Goal: Task Accomplishment & Management: Use online tool/utility

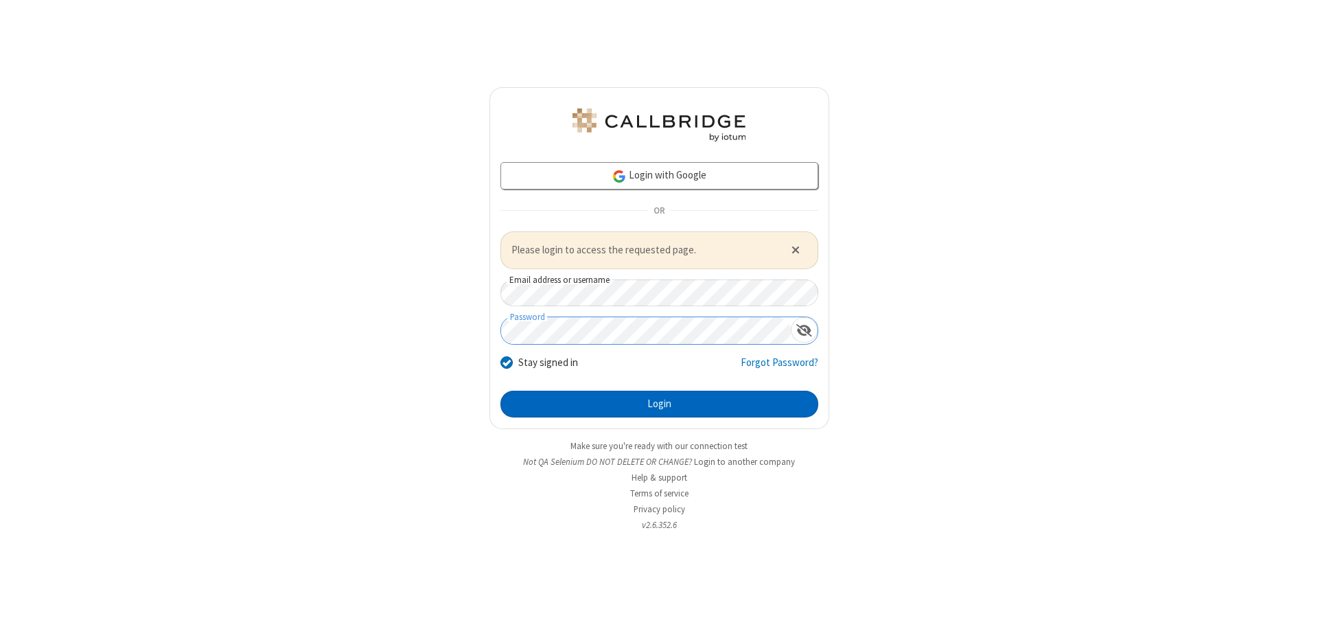
click at [659, 404] on button "Login" at bounding box center [660, 404] width 318 height 27
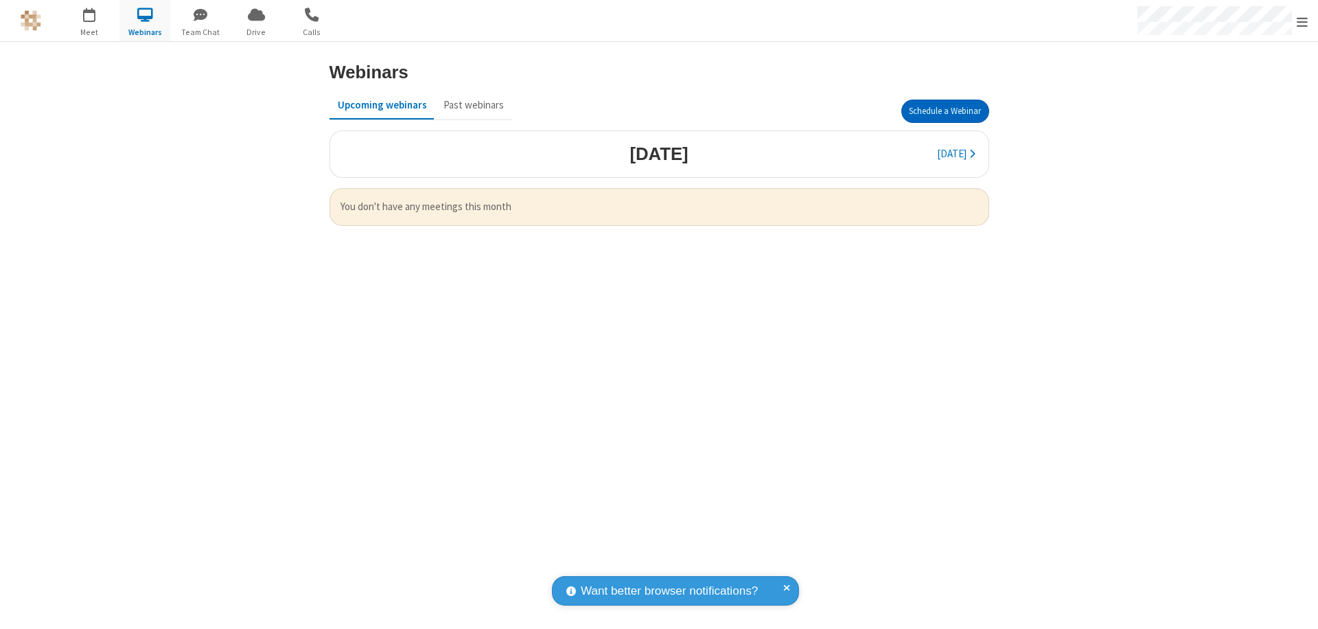
click at [945, 111] on button "Schedule a Webinar" at bounding box center [946, 111] width 88 height 23
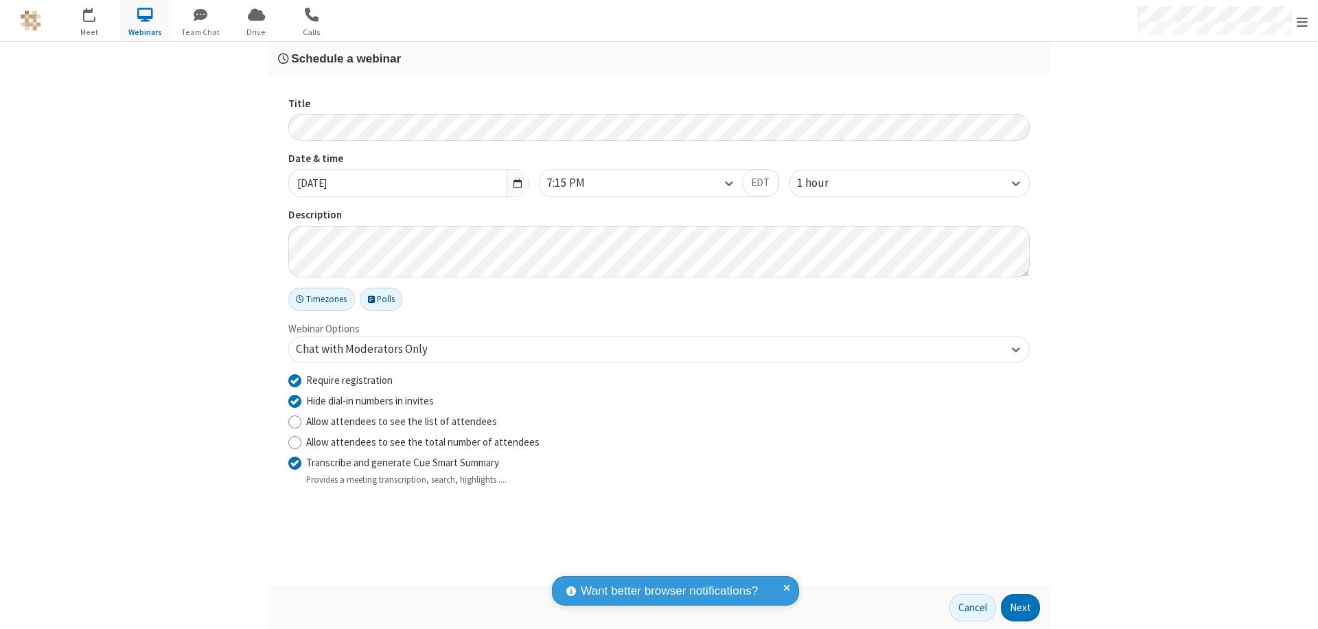
click at [295, 380] on input "Require registration" at bounding box center [294, 380] width 13 height 14
checkbox input "false"
click at [1021, 608] on button "Next" at bounding box center [1020, 607] width 39 height 27
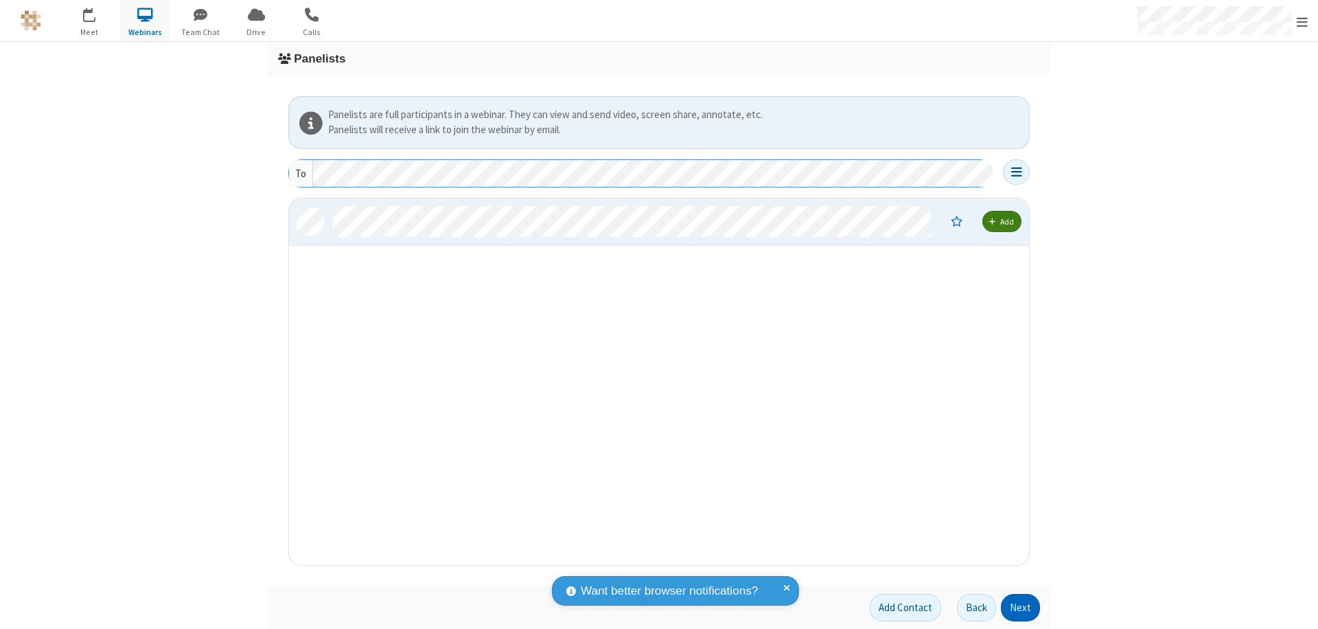
click at [1021, 608] on button "Next" at bounding box center [1020, 607] width 39 height 27
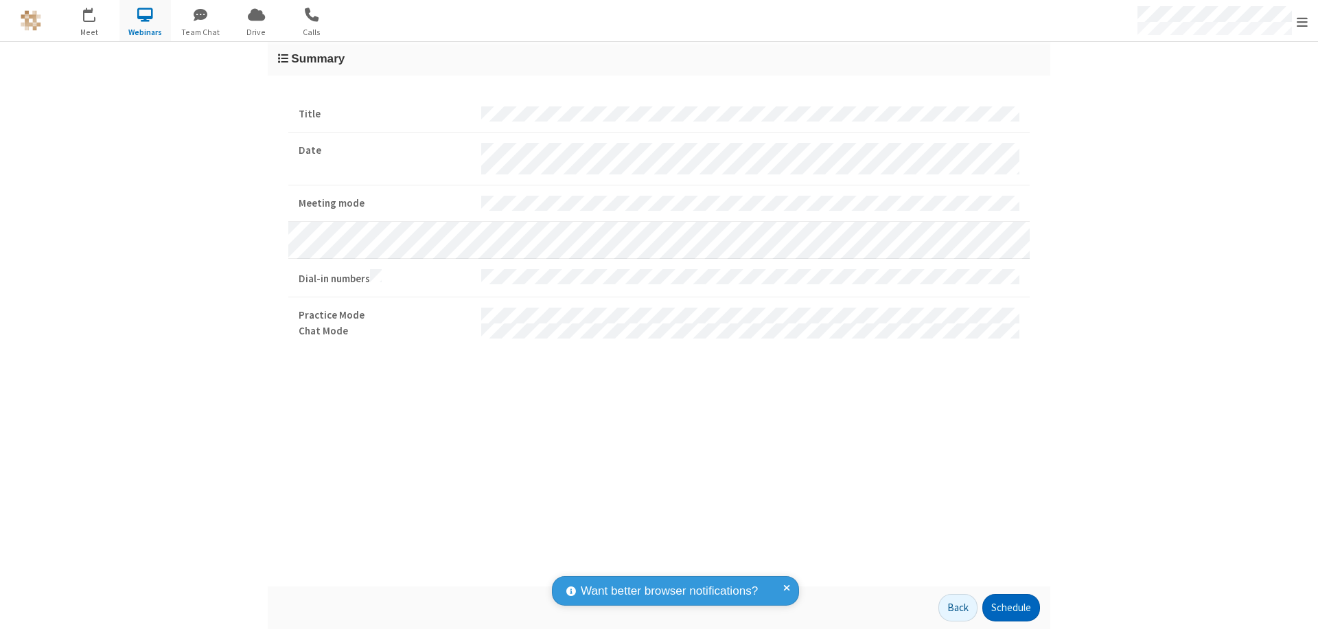
click at [1011, 608] on button "Schedule" at bounding box center [1012, 607] width 58 height 27
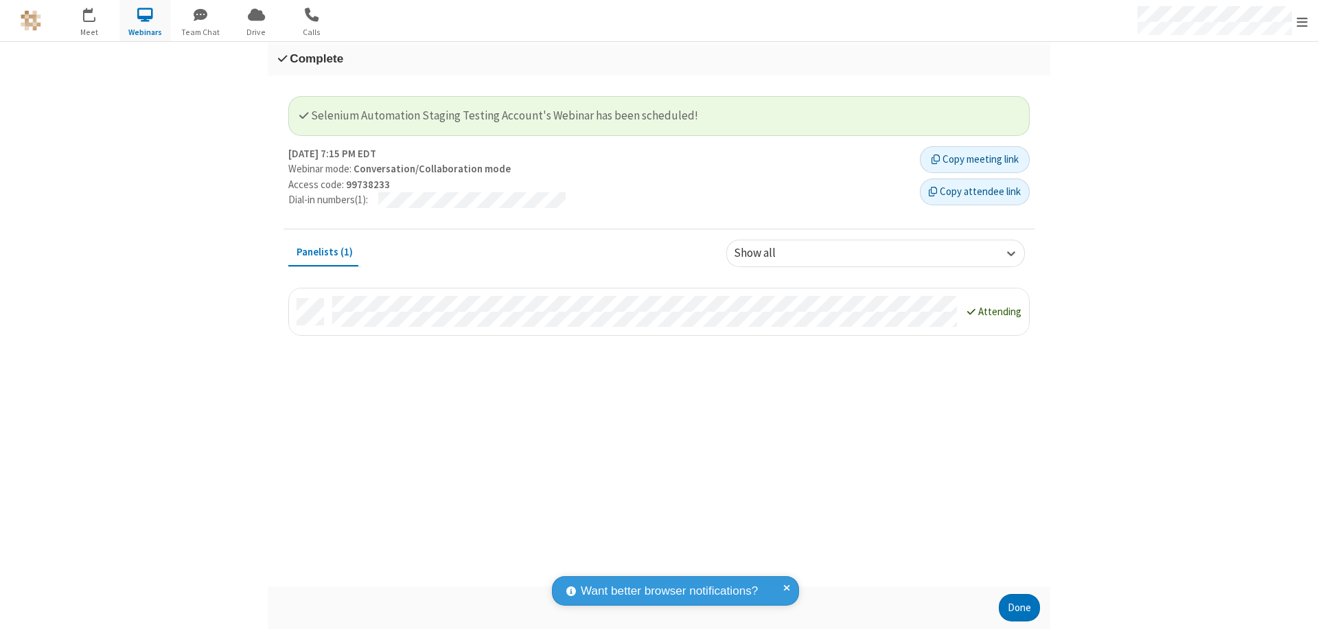
click at [1020, 608] on button "Done" at bounding box center [1019, 607] width 41 height 27
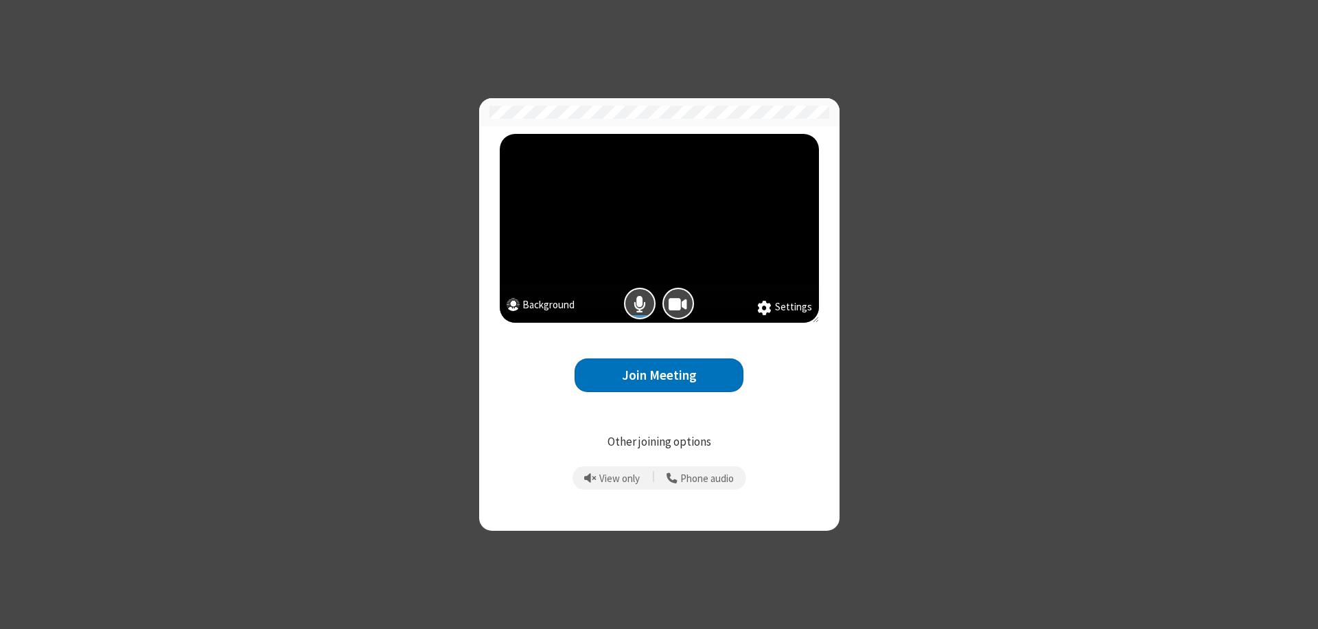
click at [659, 375] on button "Join Meeting" at bounding box center [659, 375] width 169 height 34
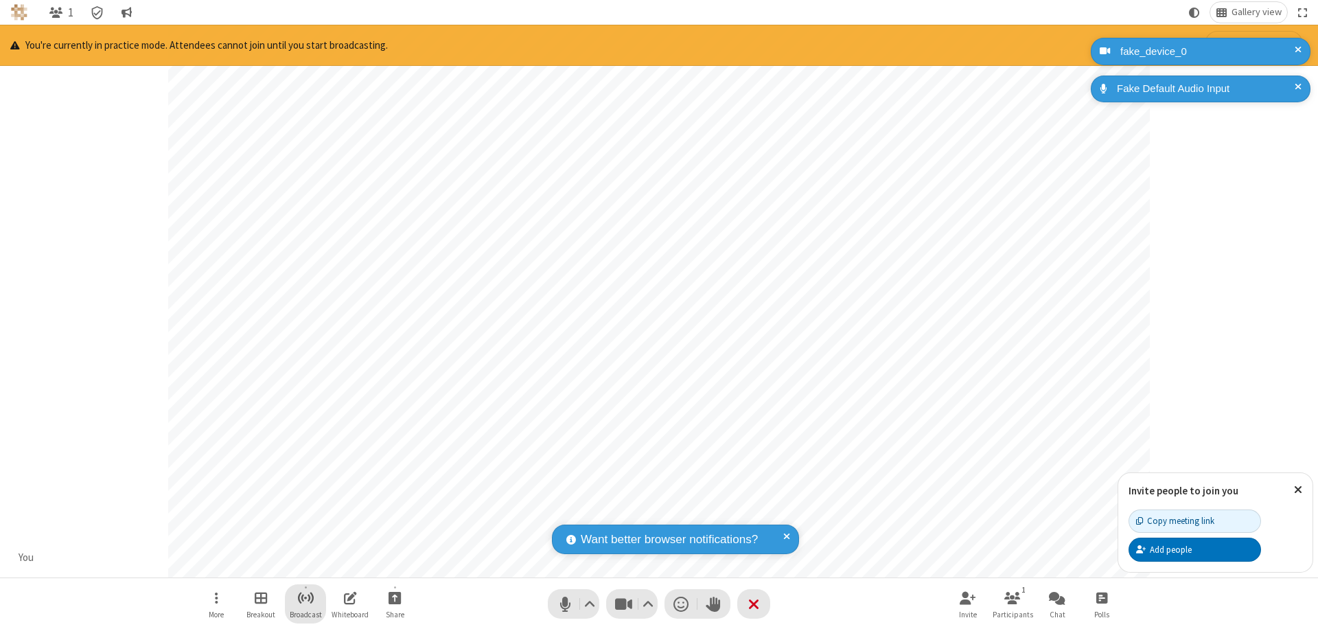
click at [305, 597] on span "Start broadcast" at bounding box center [305, 597] width 17 height 17
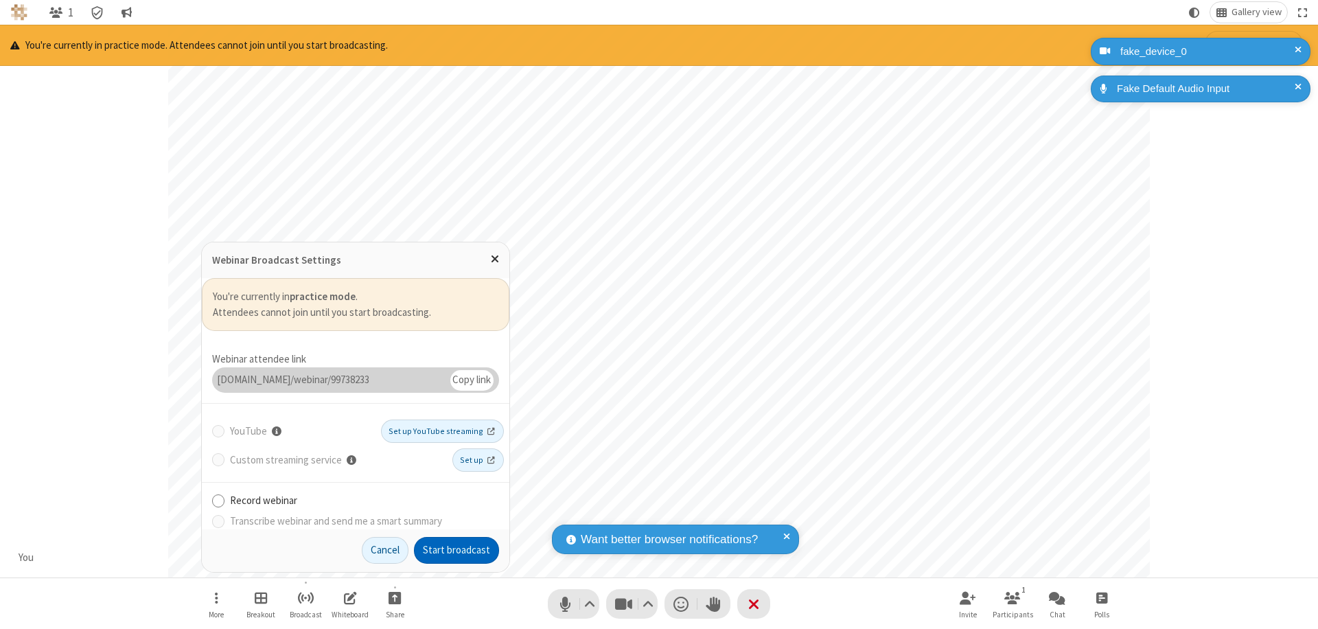
click at [457, 550] on button "Start broadcast" at bounding box center [456, 550] width 85 height 27
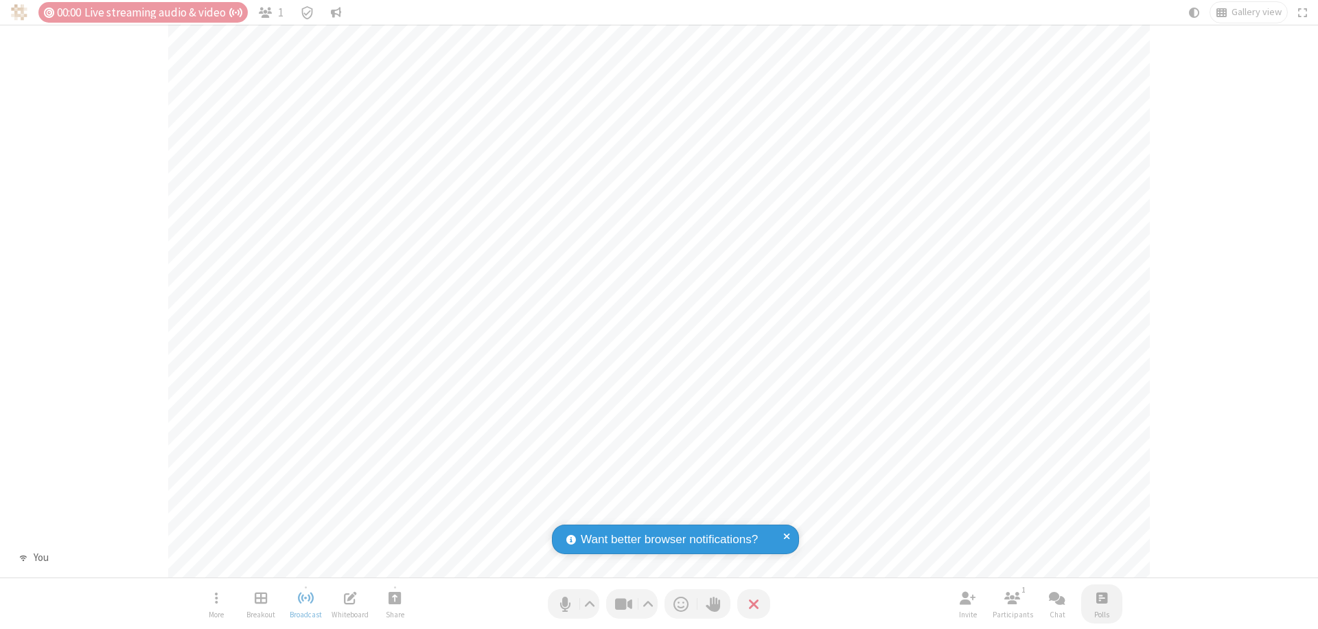
click at [1101, 597] on span "Open poll" at bounding box center [1102, 597] width 11 height 17
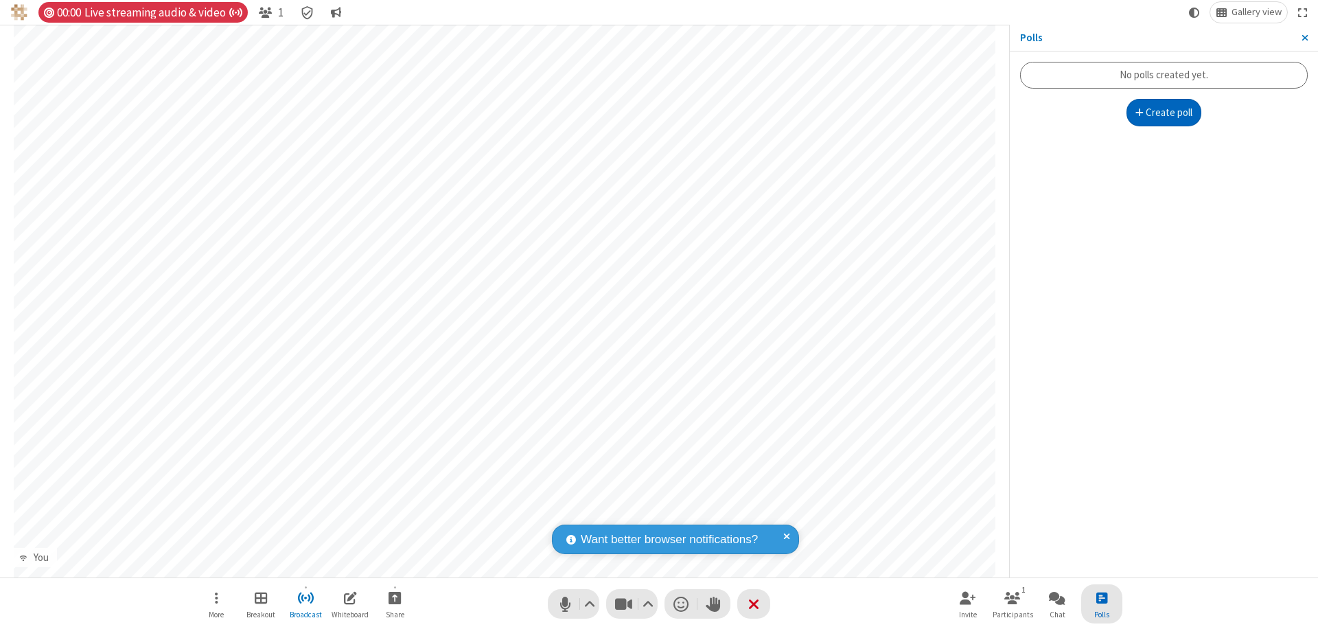
click at [1164, 113] on button "Create poll" at bounding box center [1165, 112] width 76 height 27
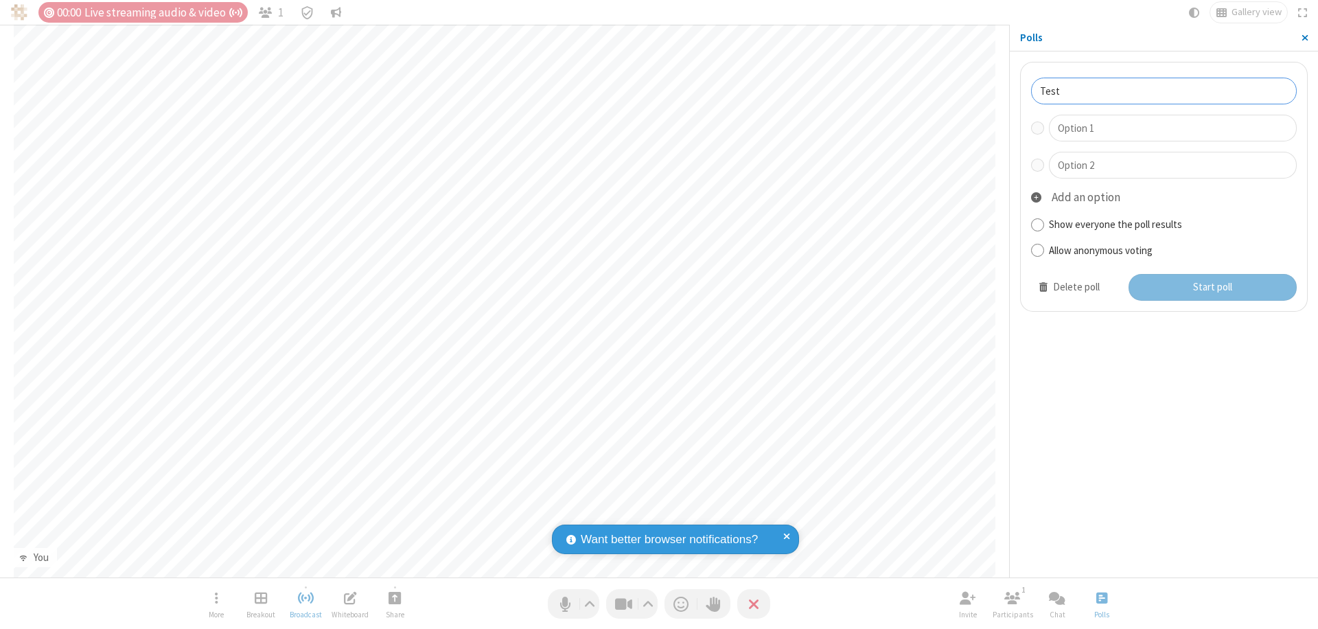
type input "Test"
type input "Yes"
type input "No"
click at [1212, 287] on button "Start poll" at bounding box center [1213, 287] width 169 height 27
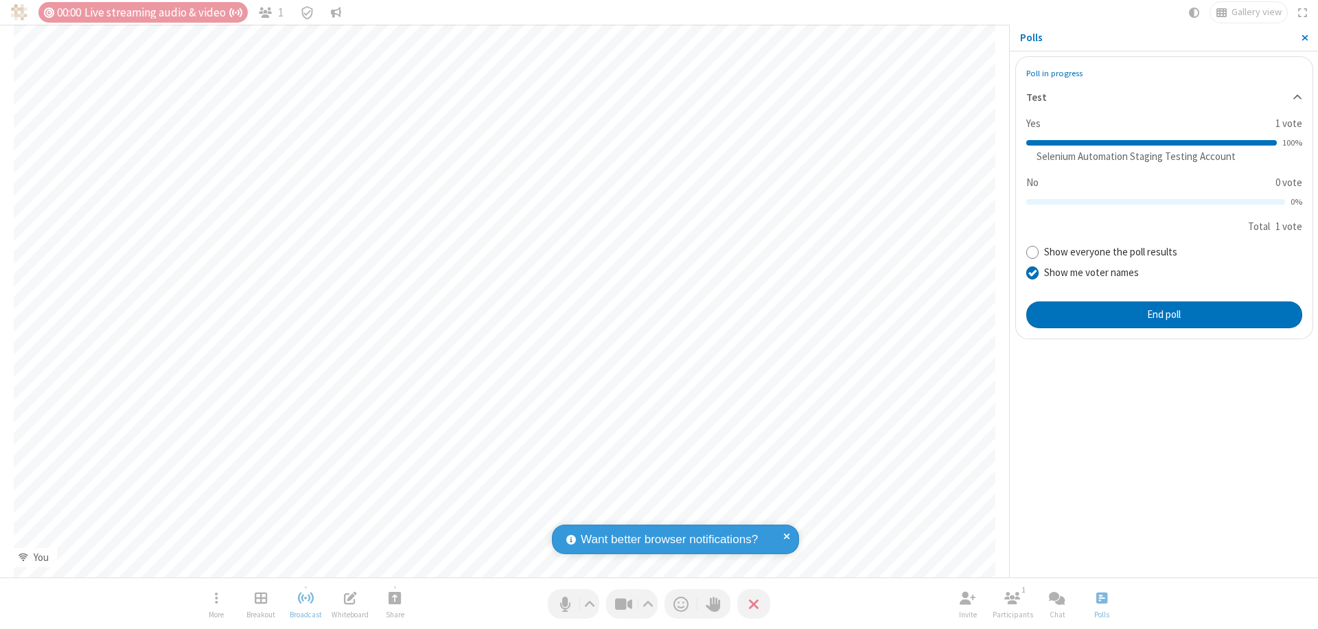
click at [1305, 38] on span "Close sidebar" at bounding box center [1305, 37] width 7 height 11
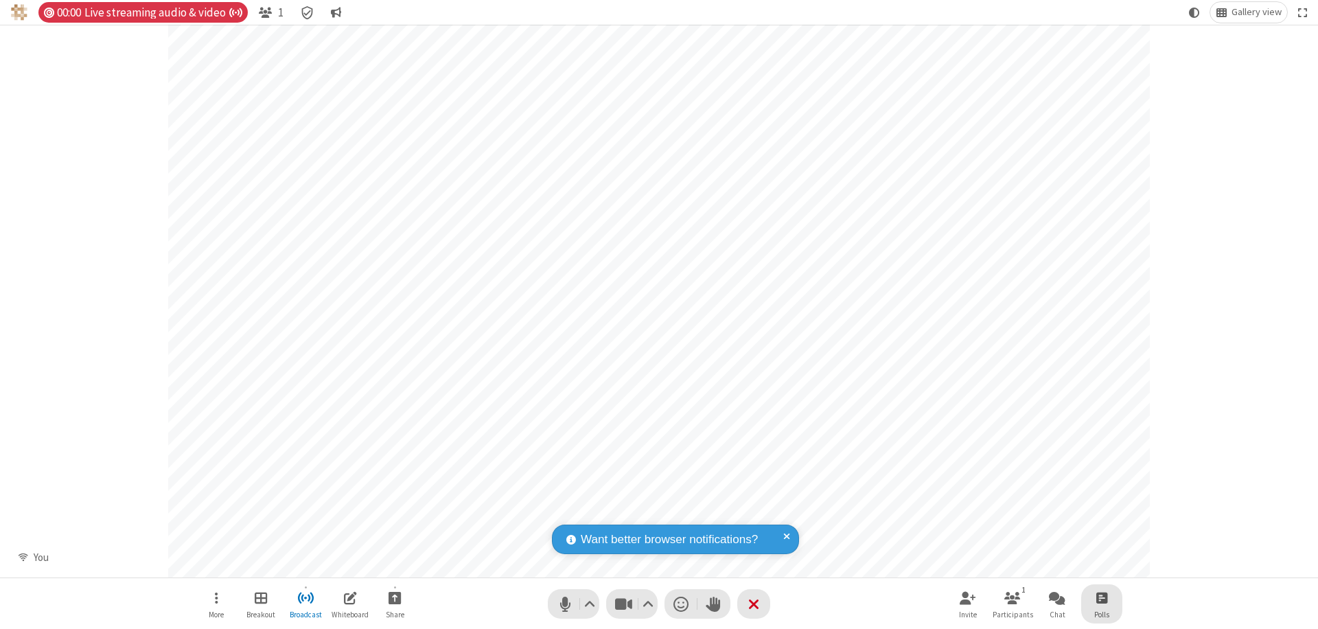
click at [1101, 597] on span "Open poll" at bounding box center [1102, 597] width 11 height 17
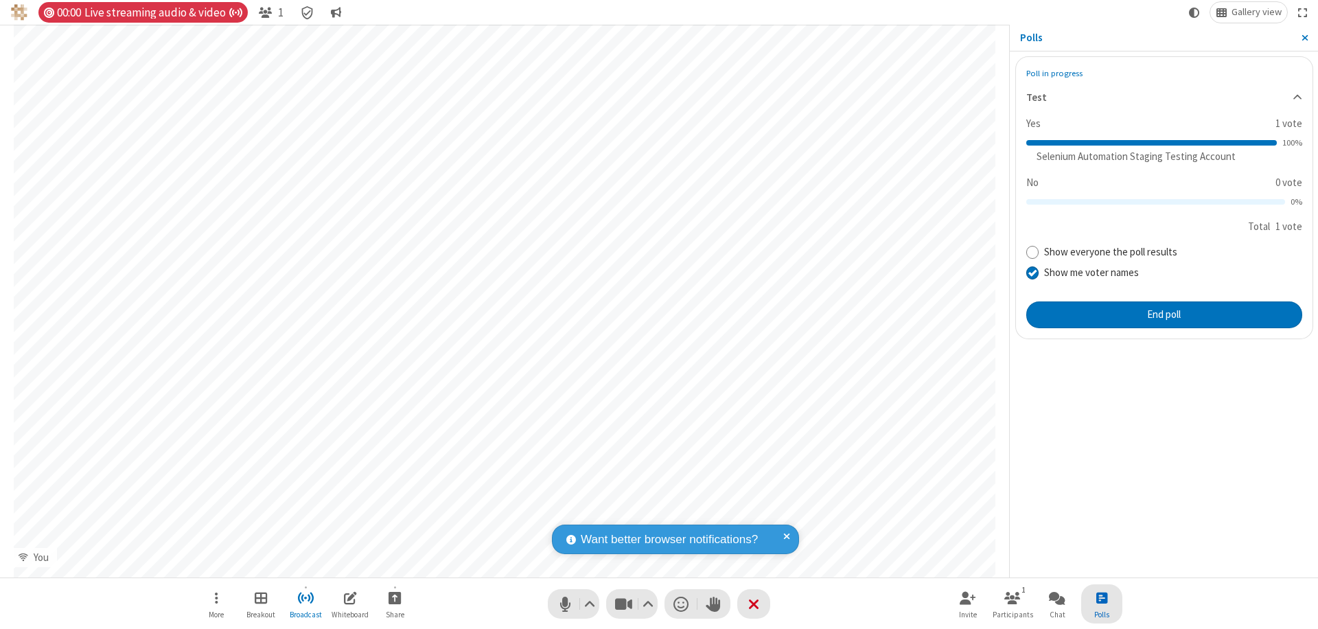
click at [1164, 314] on button "End poll" at bounding box center [1165, 314] width 276 height 27
